Goal: Information Seeking & Learning: Learn about a topic

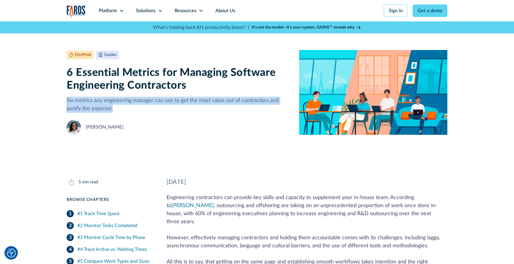
drag, startPoint x: 114, startPoint y: 108, endPoint x: 67, endPoint y: 102, distance: 47.9
click at [66, 102] on div "DevProd Guides November 28, 2023 5 min read 6 Essential Metrics for Managing So…" at bounding box center [257, 92] width 514 height 142
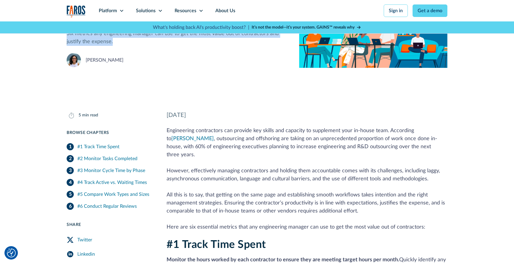
scroll to position [68, 0]
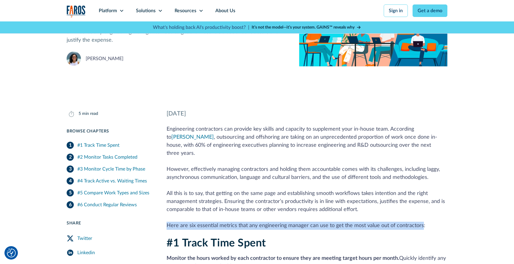
drag, startPoint x: 166, startPoint y: 217, endPoint x: 418, endPoint y: 219, distance: 251.5
click at [418, 219] on p "Engineering contractors can provide key skills and capacity to supplement your …" at bounding box center [306, 177] width 281 height 104
copy p "Here are six essential metrics that any engineering manager can use to get the …"
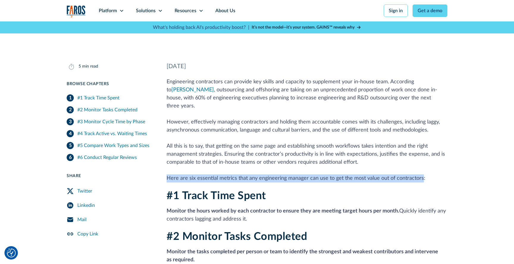
scroll to position [0, 0]
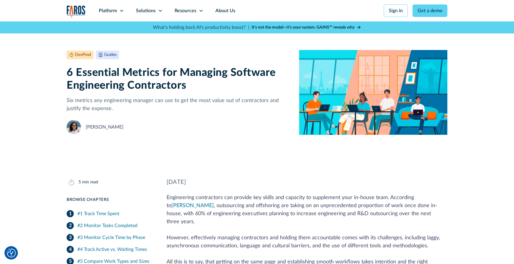
click at [113, 88] on h1 "6 Essential Metrics for Managing Software Engineering Contractors" at bounding box center [178, 79] width 223 height 26
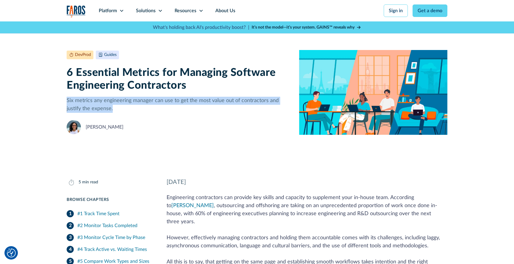
drag, startPoint x: 67, startPoint y: 100, endPoint x: 114, endPoint y: 110, distance: 47.6
click at [114, 110] on p "Six metrics any engineering manager can use to get the most value out of contra…" at bounding box center [178, 105] width 223 height 16
copy p "Six metrics any engineering manager can use to get the most value out of contra…"
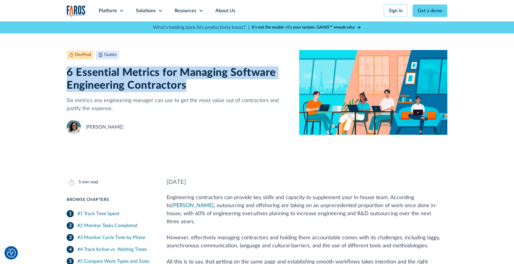
drag, startPoint x: 67, startPoint y: 74, endPoint x: 189, endPoint y: 89, distance: 122.7
click at [189, 89] on h1 "6 Essential Metrics for Managing Software Engineering Contractors" at bounding box center [178, 79] width 223 height 26
copy h1 "6 Essential Metrics for Managing Software Engineering Contractors"
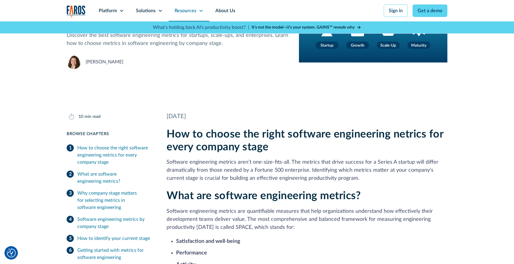
click at [189, 10] on div "Resources" at bounding box center [185, 10] width 22 height 7
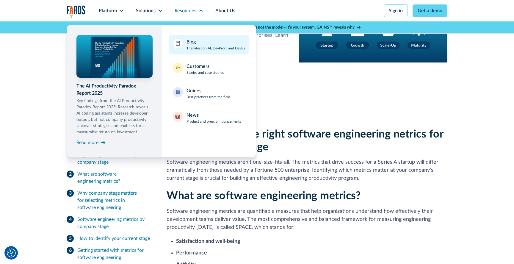
click at [190, 44] on div "Blog" at bounding box center [190, 41] width 9 height 7
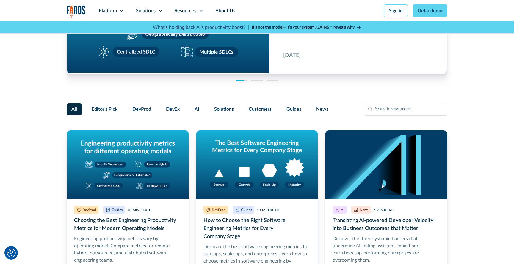
scroll to position [77, 0]
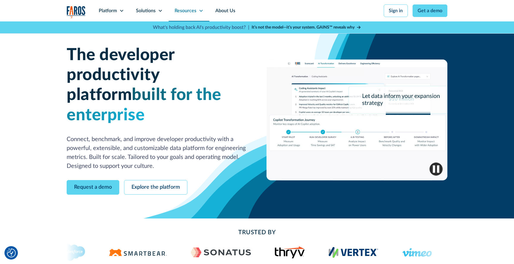
click at [178, 10] on div "Resources" at bounding box center [185, 10] width 22 height 7
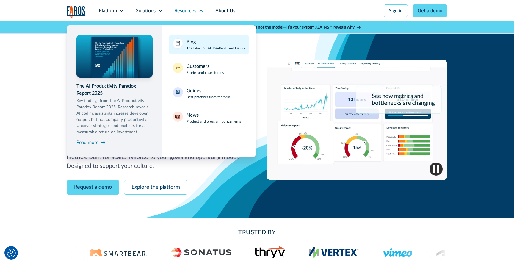
click at [187, 45] on p "The latest on AI, DevProd, and DevEx" at bounding box center [215, 47] width 59 height 5
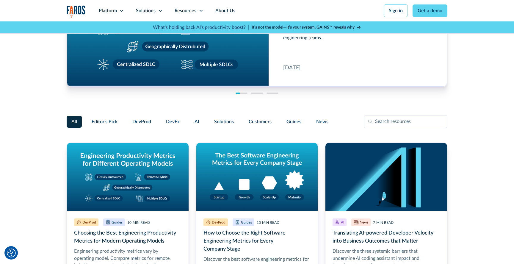
scroll to position [69, 0]
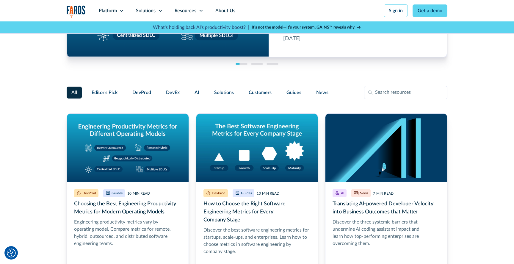
scroll to position [95, 0]
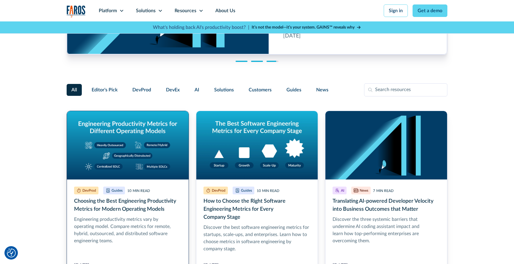
click at [164, 119] on link "Choosing the Best Engineering Productivity Metrics for Modern Operating Models" at bounding box center [128, 194] width 122 height 166
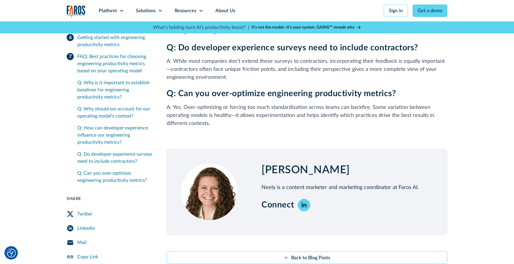
scroll to position [1683, 0]
click at [176, 10] on div "Resources" at bounding box center [185, 10] width 22 height 7
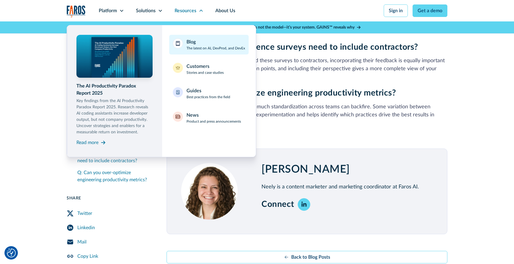
click at [196, 41] on div "Blog The latest on AI, DevProd, and DevEx" at bounding box center [215, 44] width 59 height 12
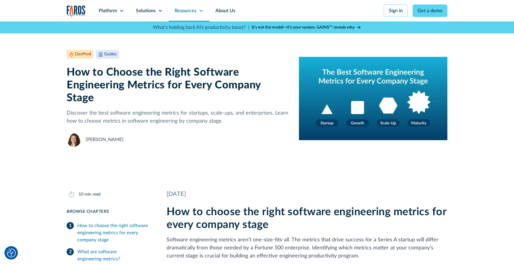
click at [196, 10] on div "Resources" at bounding box center [189, 10] width 41 height 21
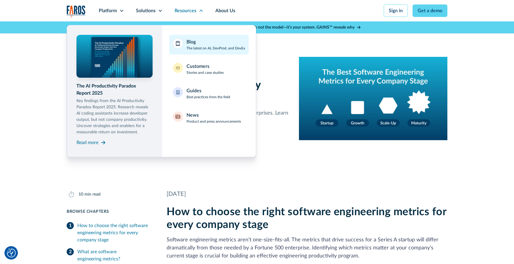
click at [201, 50] on p "The latest on AI, DevProd, and DevEx" at bounding box center [215, 47] width 59 height 5
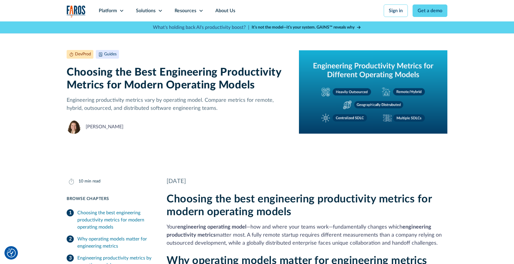
click at [75, 11] on img "home" at bounding box center [76, 11] width 19 height 12
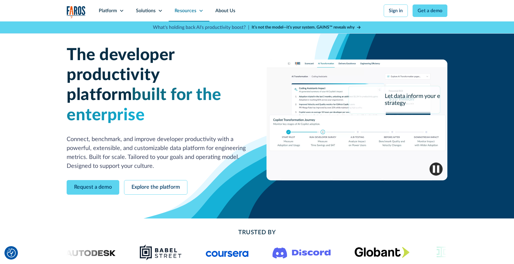
click at [188, 11] on div "Resources" at bounding box center [185, 10] width 22 height 7
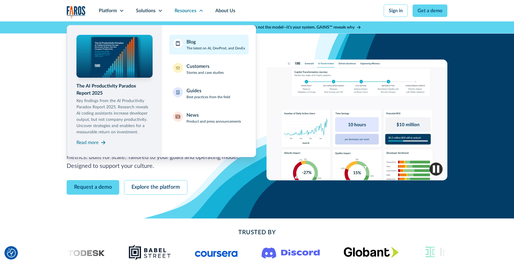
click at [197, 42] on div "Blog The latest on AI, DevProd, and DevEx" at bounding box center [215, 44] width 59 height 12
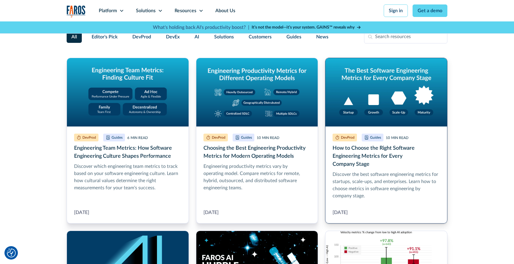
scroll to position [146, 0]
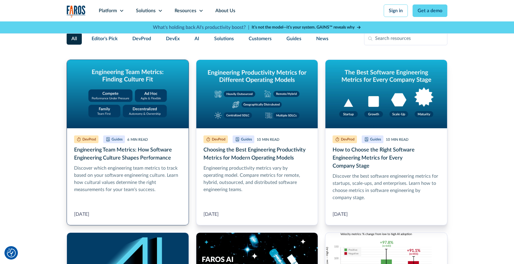
click at [130, 78] on link "Engineering Team Metrics: How Software Engineering Culture Shapes Performance" at bounding box center [128, 142] width 122 height 166
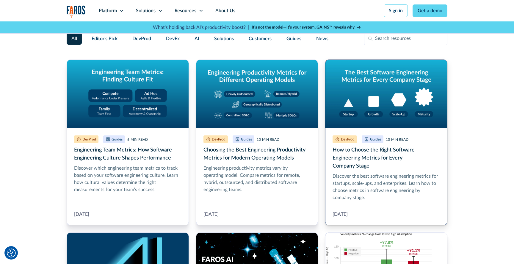
click at [367, 87] on link "How to Choose the Right Software Engineering Metrics for Every Company Stage" at bounding box center [386, 142] width 122 height 166
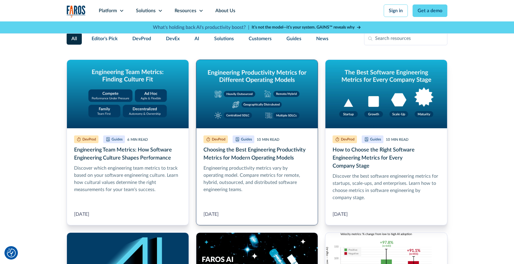
click at [250, 76] on link "Choosing the Best Engineering Productivity Metrics for Modern Operating Models" at bounding box center [257, 142] width 122 height 166
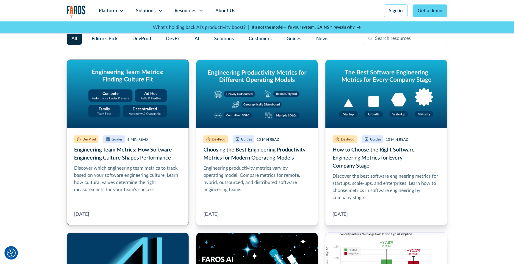
click at [138, 88] on link "Engineering Team Metrics: How Software Engineering Culture Shapes Performance" at bounding box center [128, 142] width 122 height 166
click at [128, 93] on link "Engineering Team Metrics: How Software Engineering Culture Shapes Performance" at bounding box center [128, 142] width 122 height 166
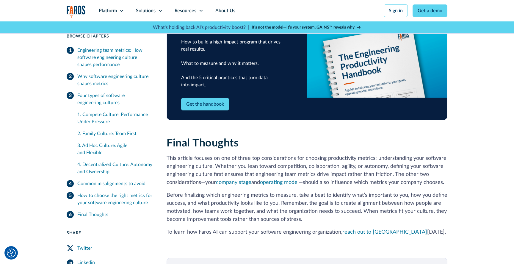
scroll to position [854, 0]
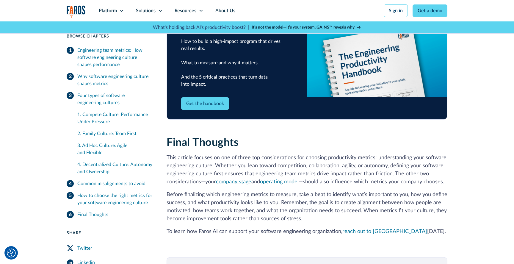
click at [243, 179] on link "company stage" at bounding box center [233, 181] width 35 height 5
